Goal: Navigation & Orientation: Understand site structure

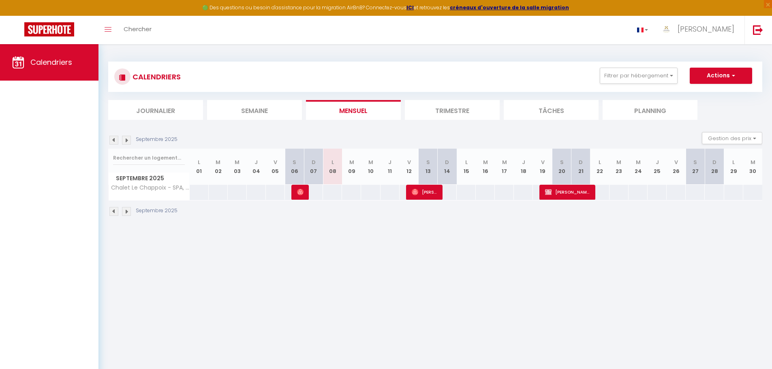
click at [438, 110] on li "Trimestre" at bounding box center [452, 110] width 95 height 20
click at [450, 113] on li "Trimestre" at bounding box center [452, 110] width 95 height 20
